Goal: Transaction & Acquisition: Purchase product/service

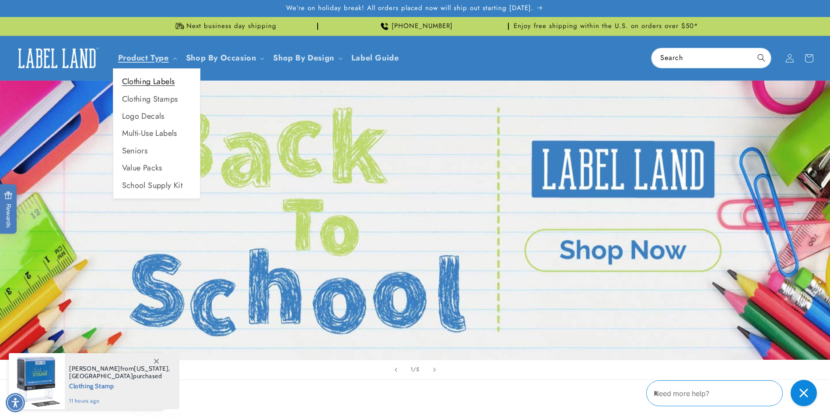
click at [165, 81] on link "Clothing Labels" at bounding box center [156, 81] width 87 height 17
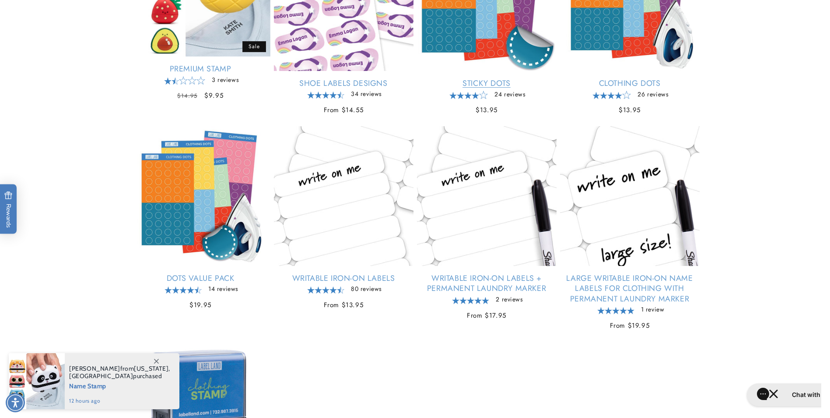
scroll to position [449, 0]
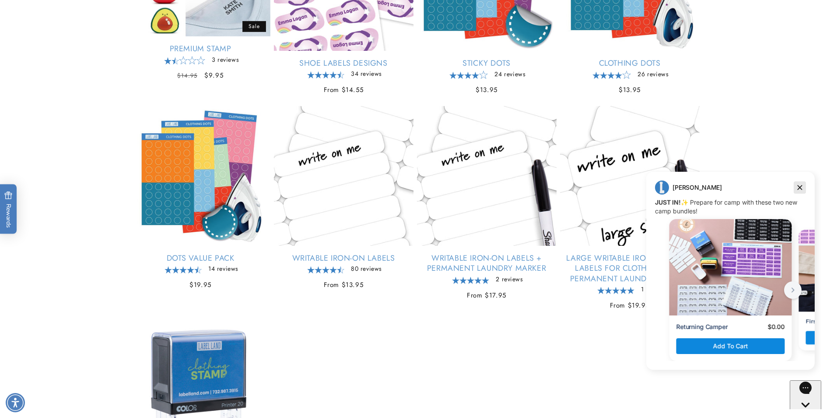
drag, startPoint x: 800, startPoint y: 189, endPoint x: 1439, endPoint y: 359, distance: 661.4
click at [800, 189] on icon "Dismiss campaign" at bounding box center [800, 187] width 9 height 11
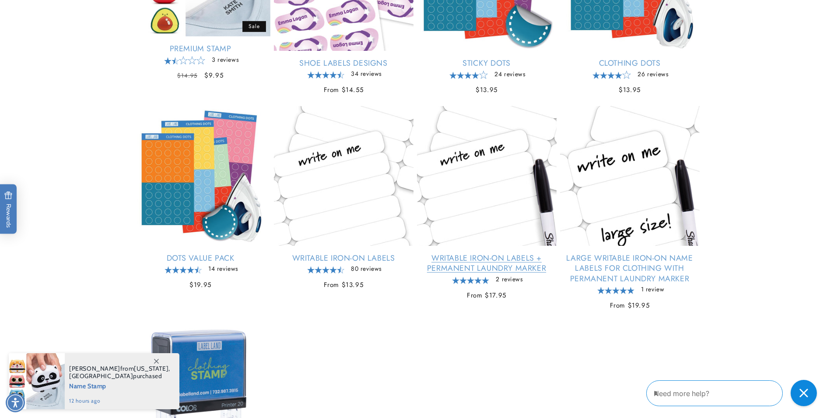
click at [485, 262] on link "Writable Iron-On Labels + Permanent Laundry Marker" at bounding box center [487, 263] width 140 height 21
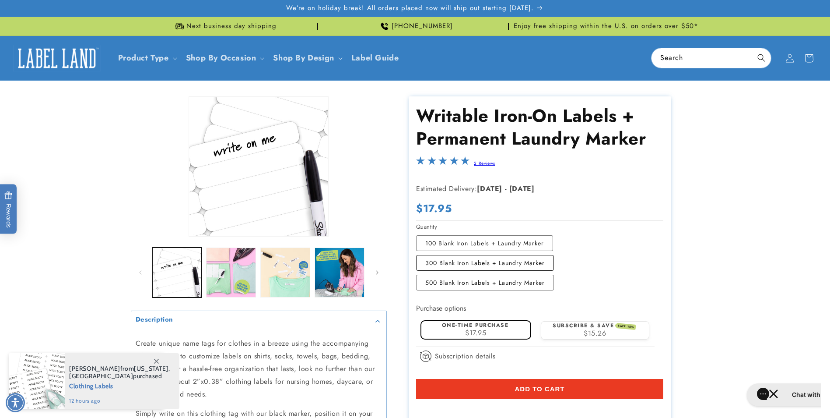
click at [482, 263] on label "300 Blank Iron Labels + Laundry Marker Variant sold out or unavailable" at bounding box center [485, 263] width 138 height 16
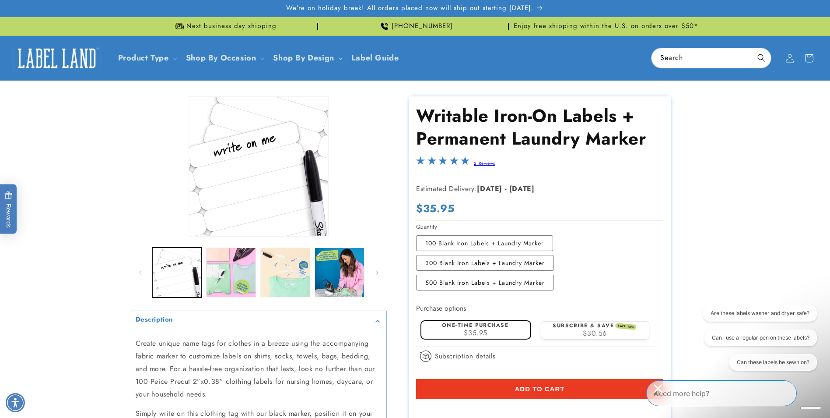
click at [483, 328] on span "$35.95" at bounding box center [476, 332] width 24 height 10
click at [541, 387] on span "Add to cart" at bounding box center [540, 389] width 50 height 8
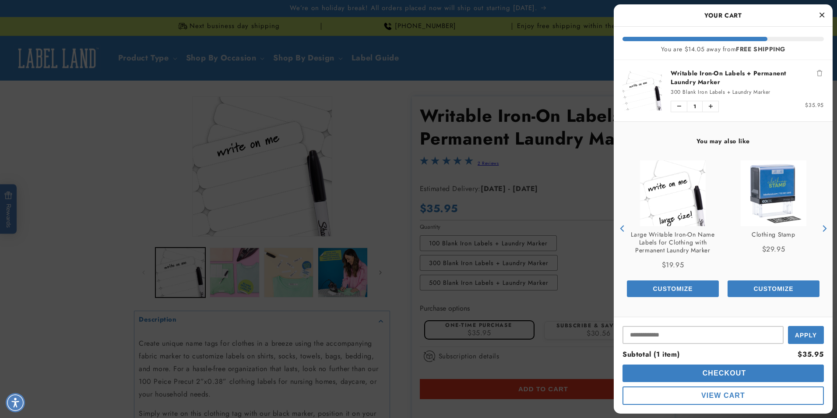
click at [723, 373] on span "Checkout" at bounding box center [723, 372] width 46 height 7
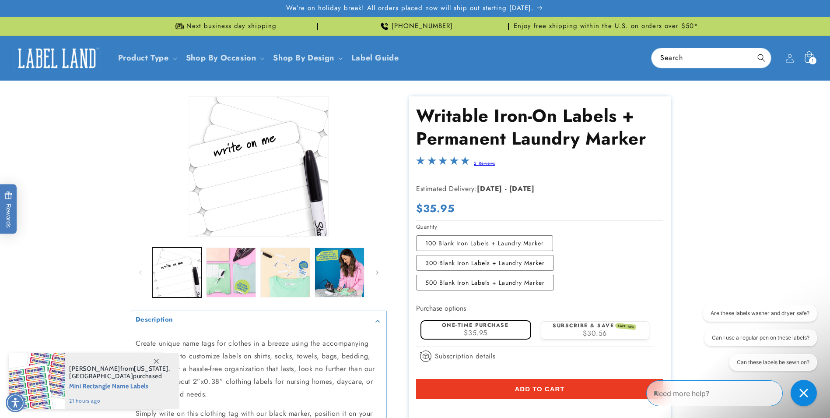
click at [812, 57] on span "1" at bounding box center [813, 60] width 2 height 7
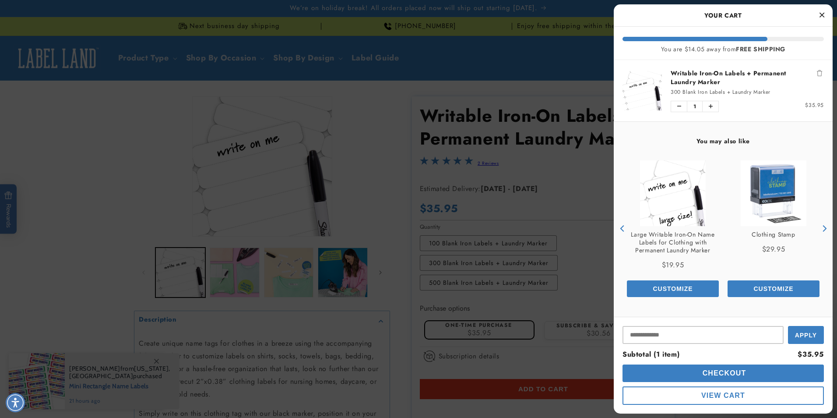
click at [744, 373] on span "Checkout" at bounding box center [723, 372] width 46 height 7
